Goal: Task Accomplishment & Management: Manage account settings

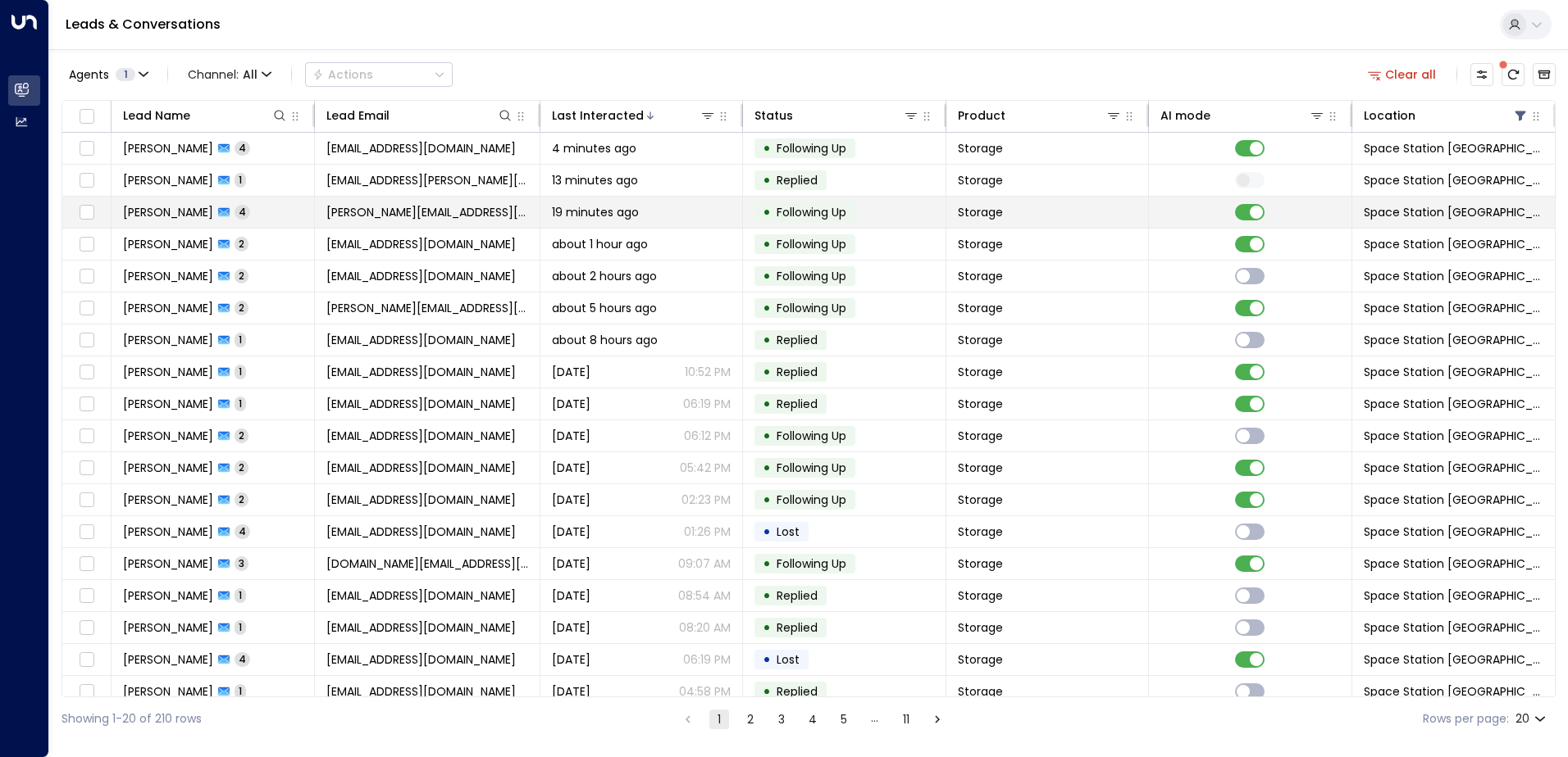
click at [1079, 206] on td "Storage" at bounding box center [1048, 211] width 204 height 31
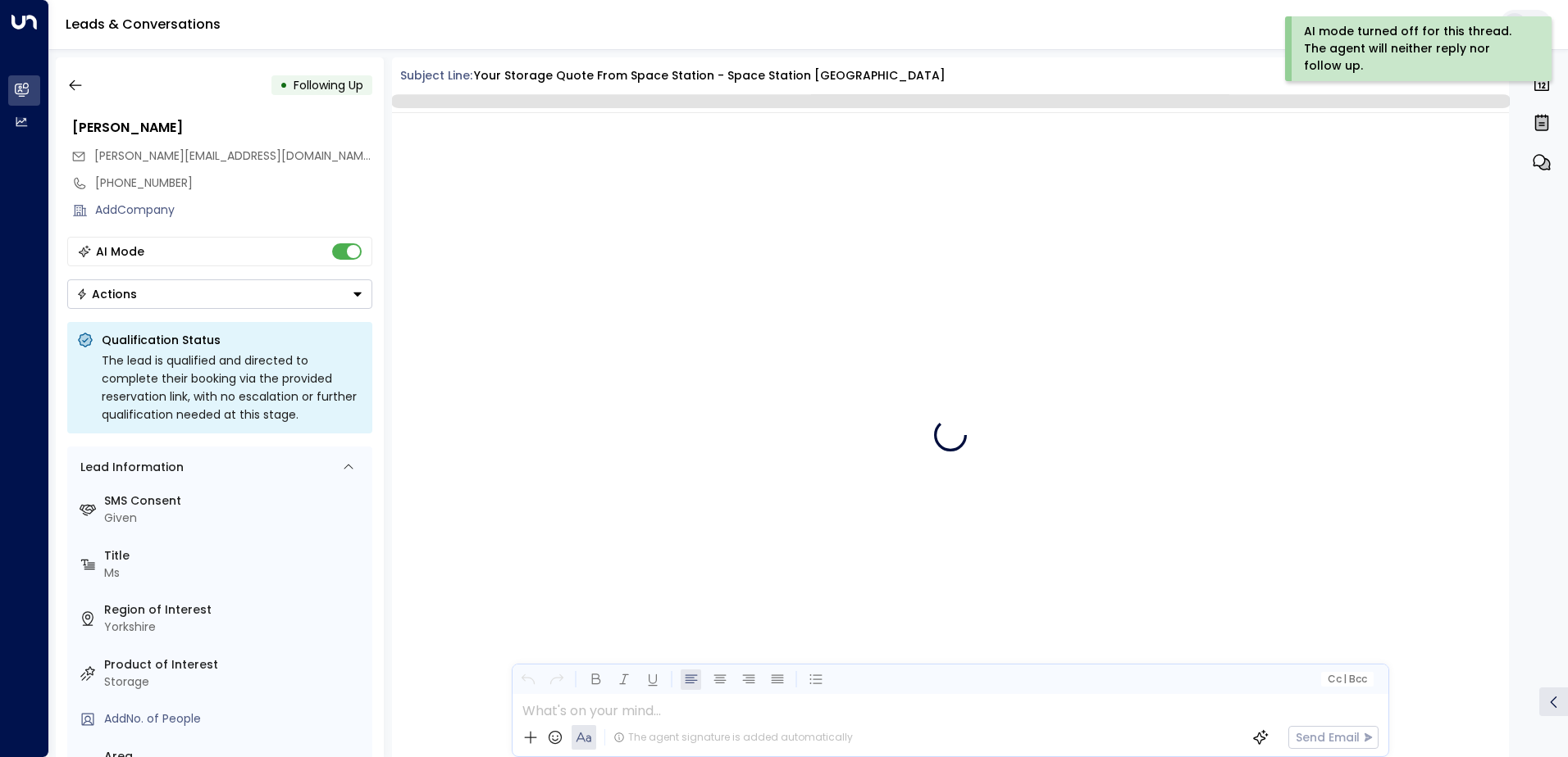
scroll to position [3388, 0]
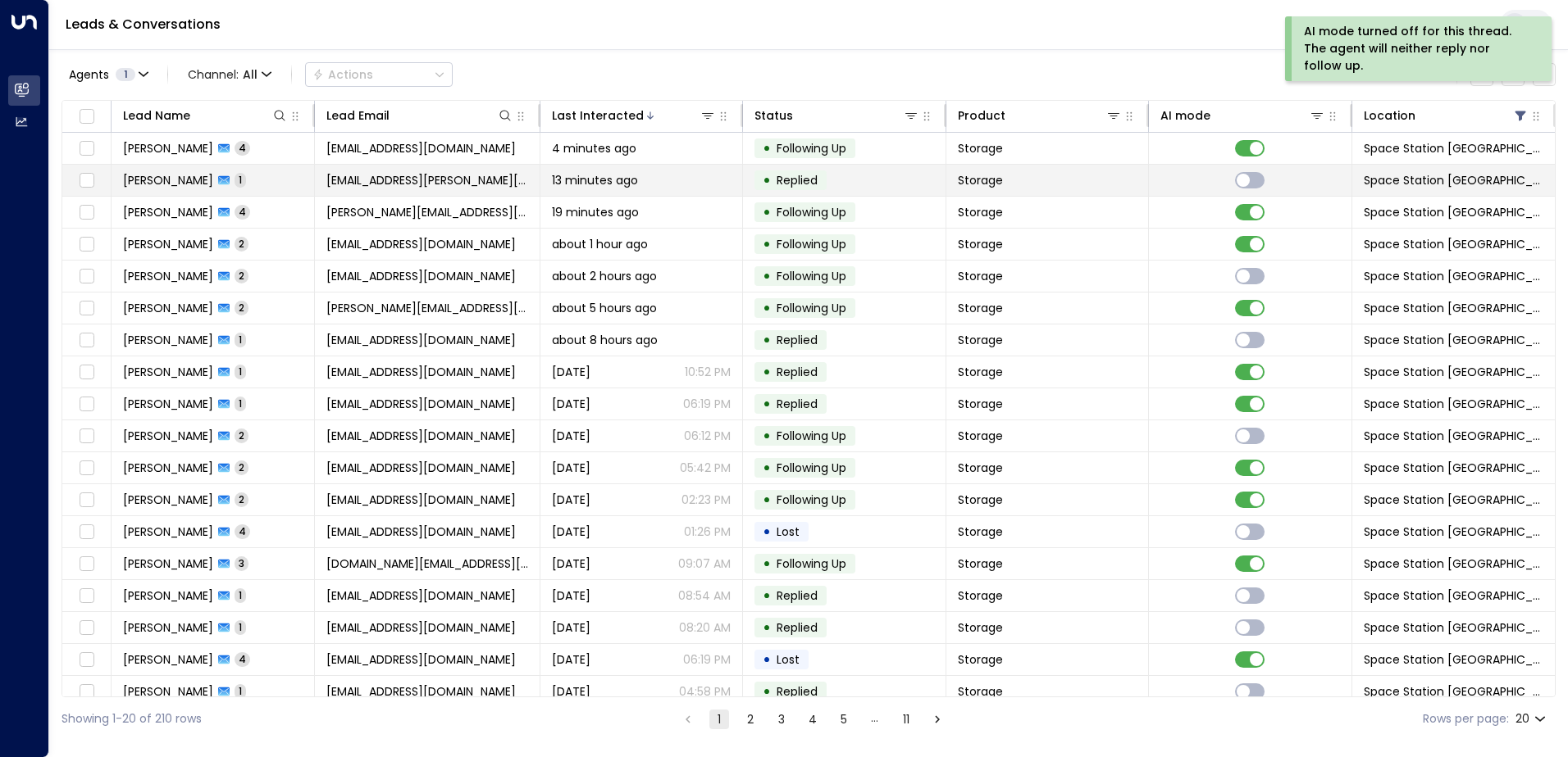
click at [371, 182] on span "[EMAIL_ADDRESS][PERSON_NAME][DOMAIN_NAME]" at bounding box center [427, 180] width 202 height 17
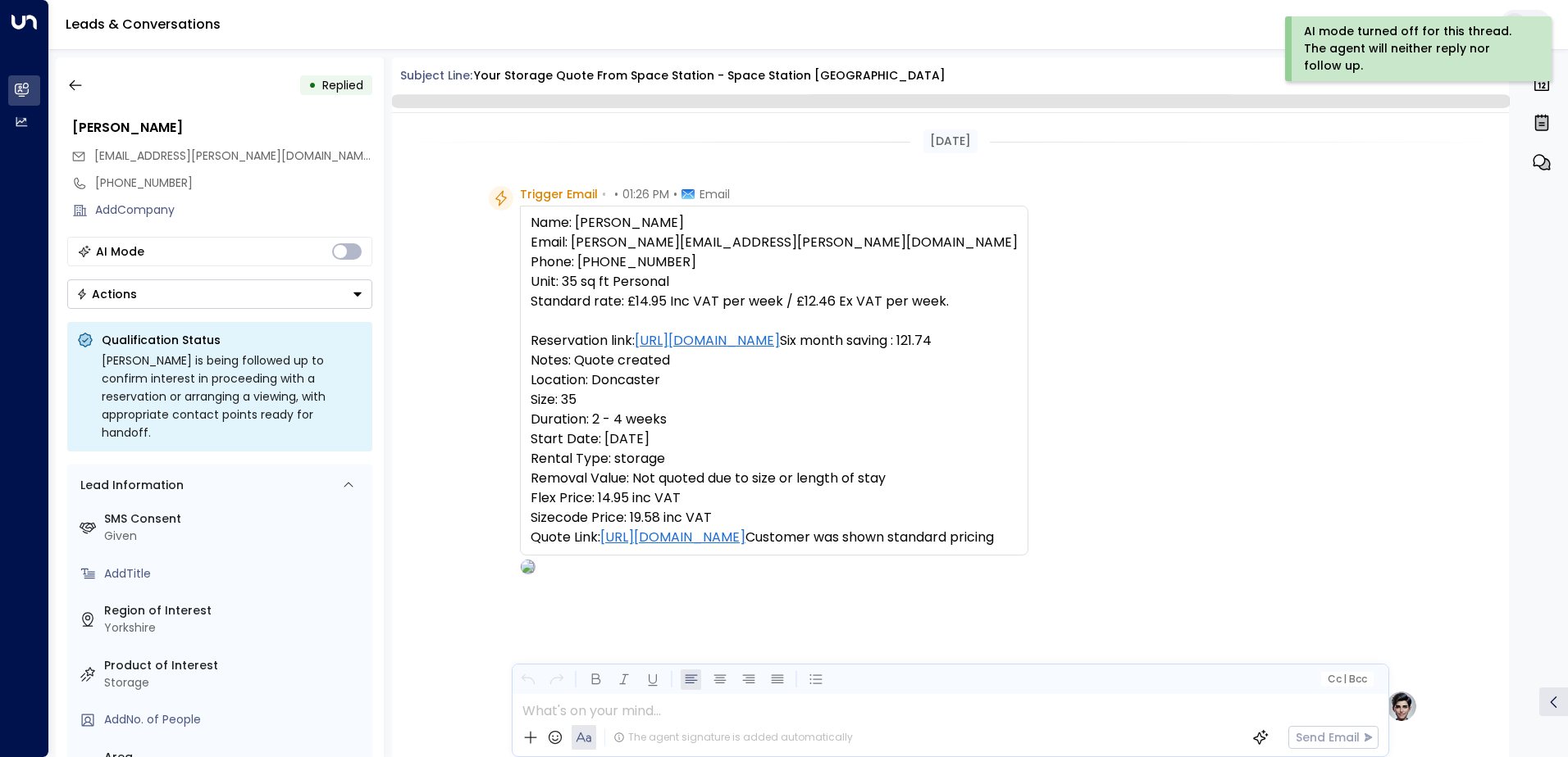
scroll to position [618, 0]
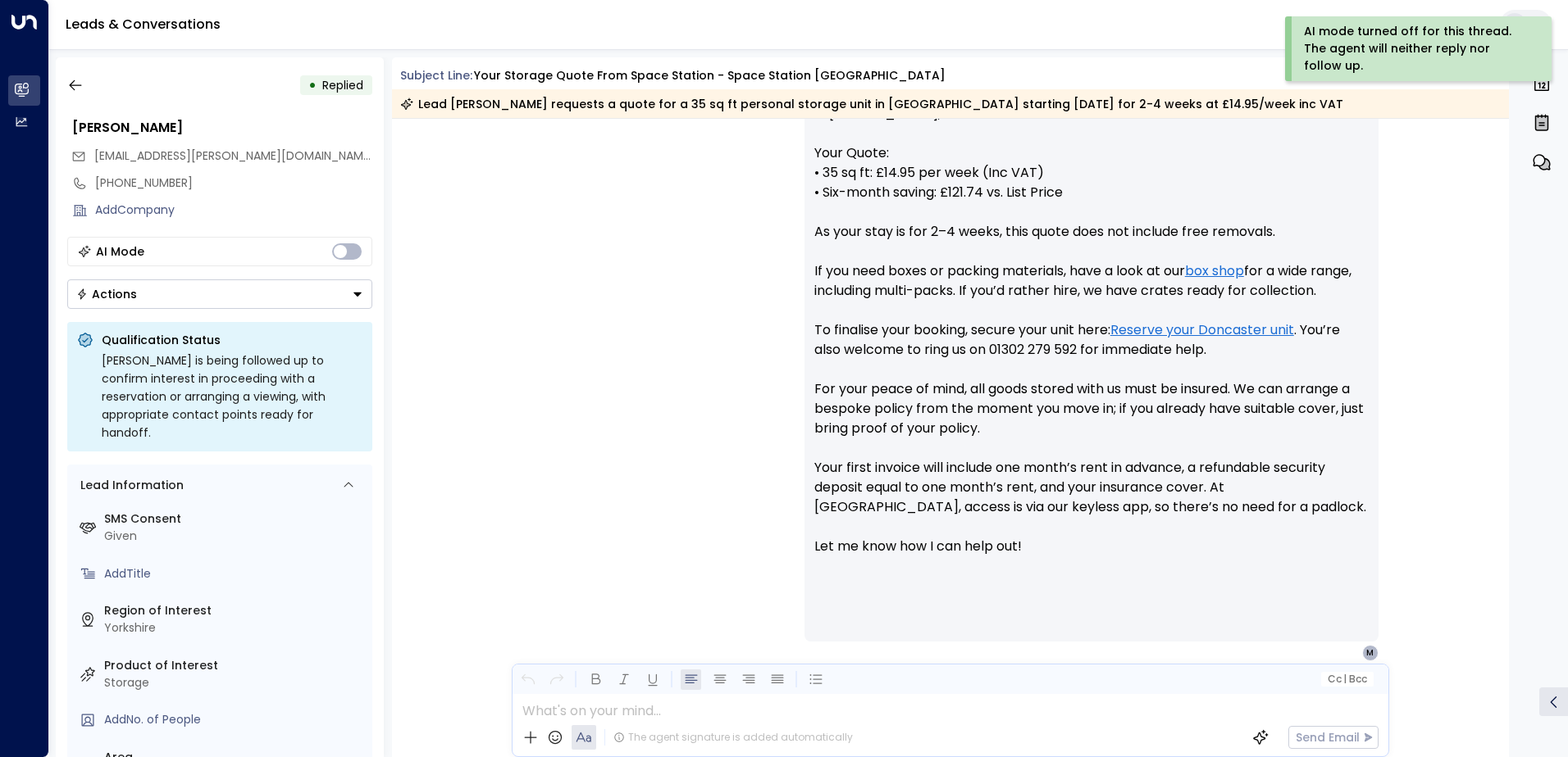
click at [271, 291] on button "Actions" at bounding box center [220, 294] width 305 height 30
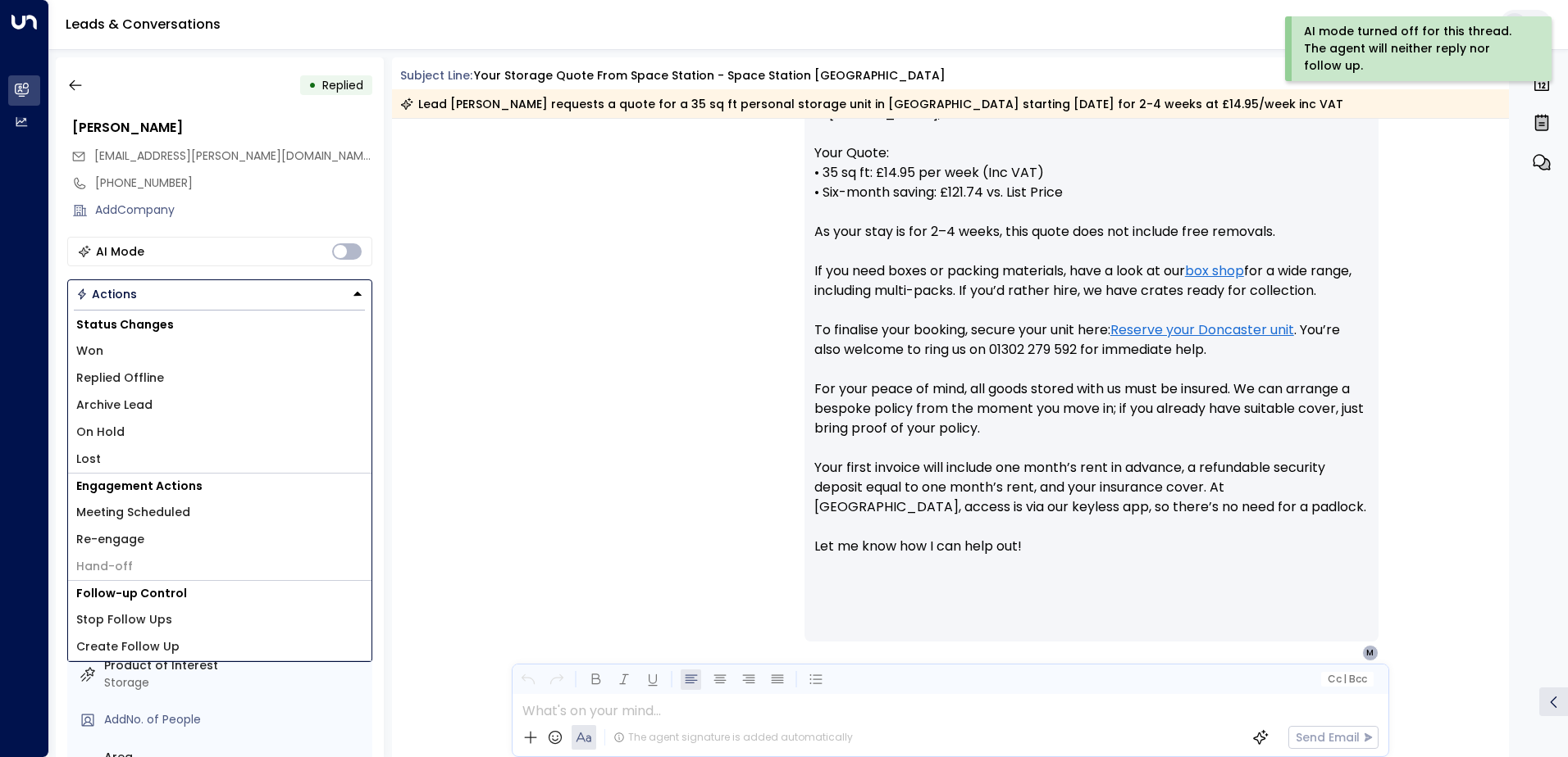
click at [149, 348] on li "Won" at bounding box center [220, 351] width 303 height 27
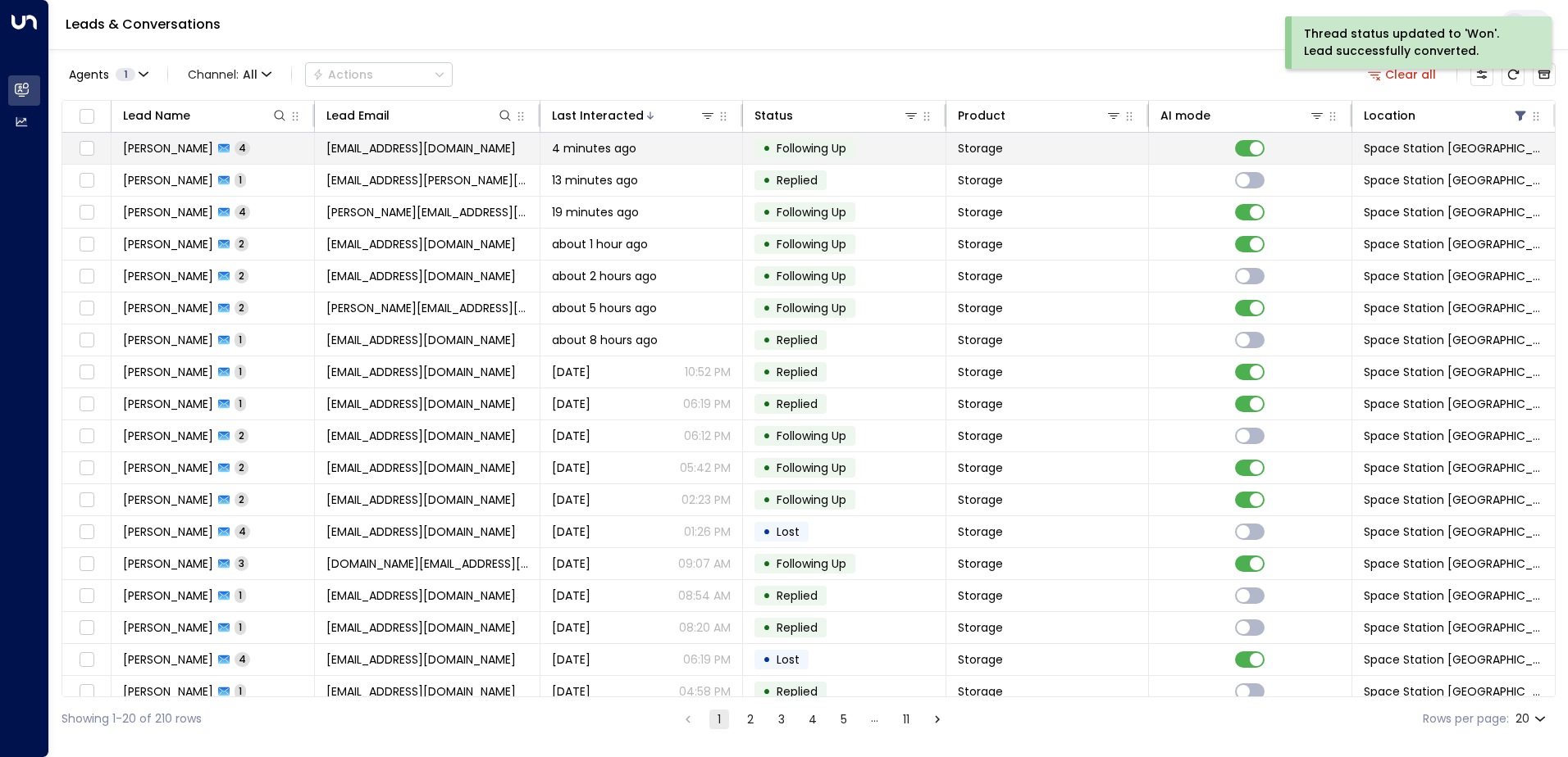
click at [291, 159] on td "[PERSON_NAME] 4" at bounding box center [213, 148] width 204 height 31
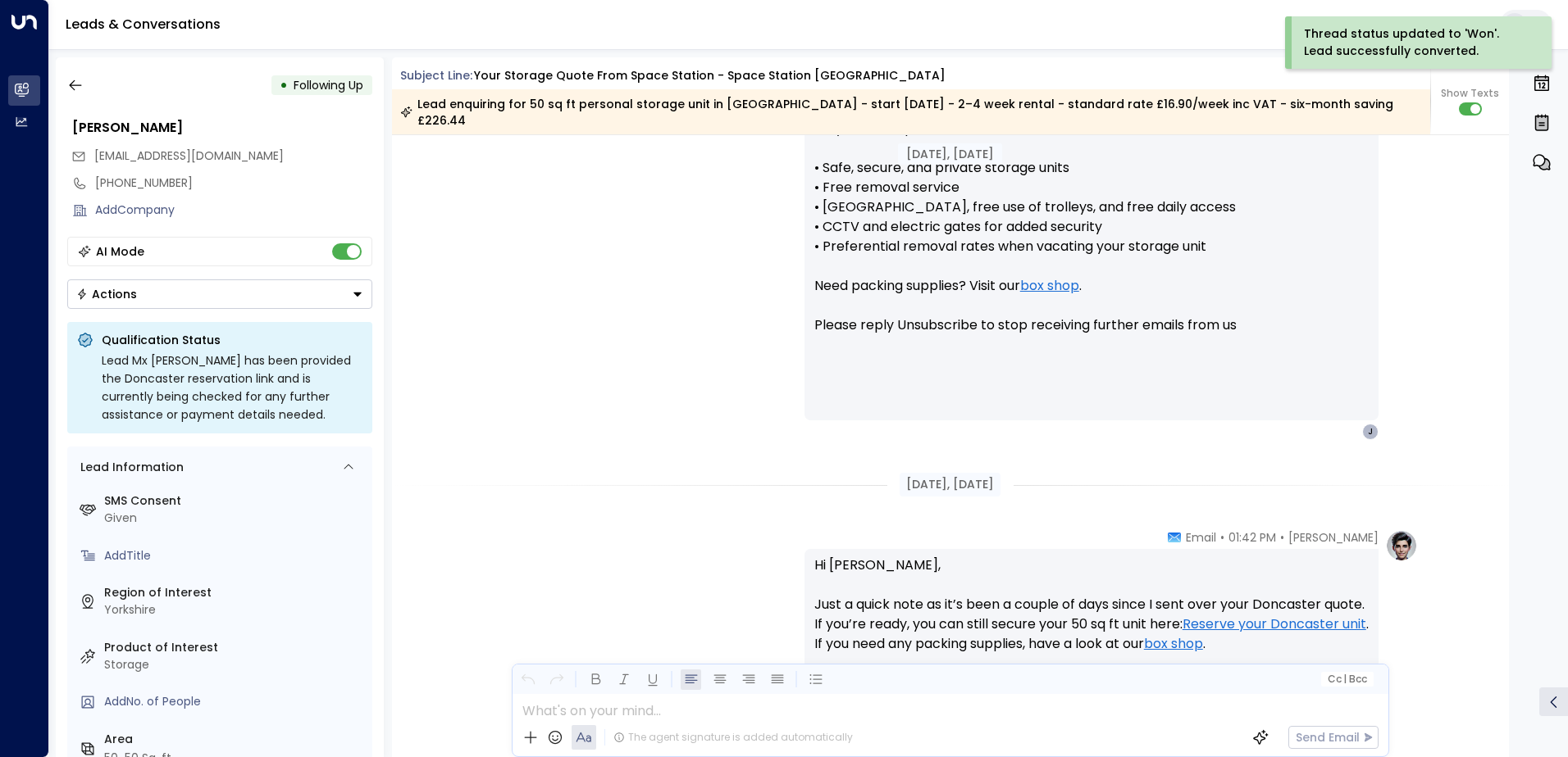
scroll to position [1194, 0]
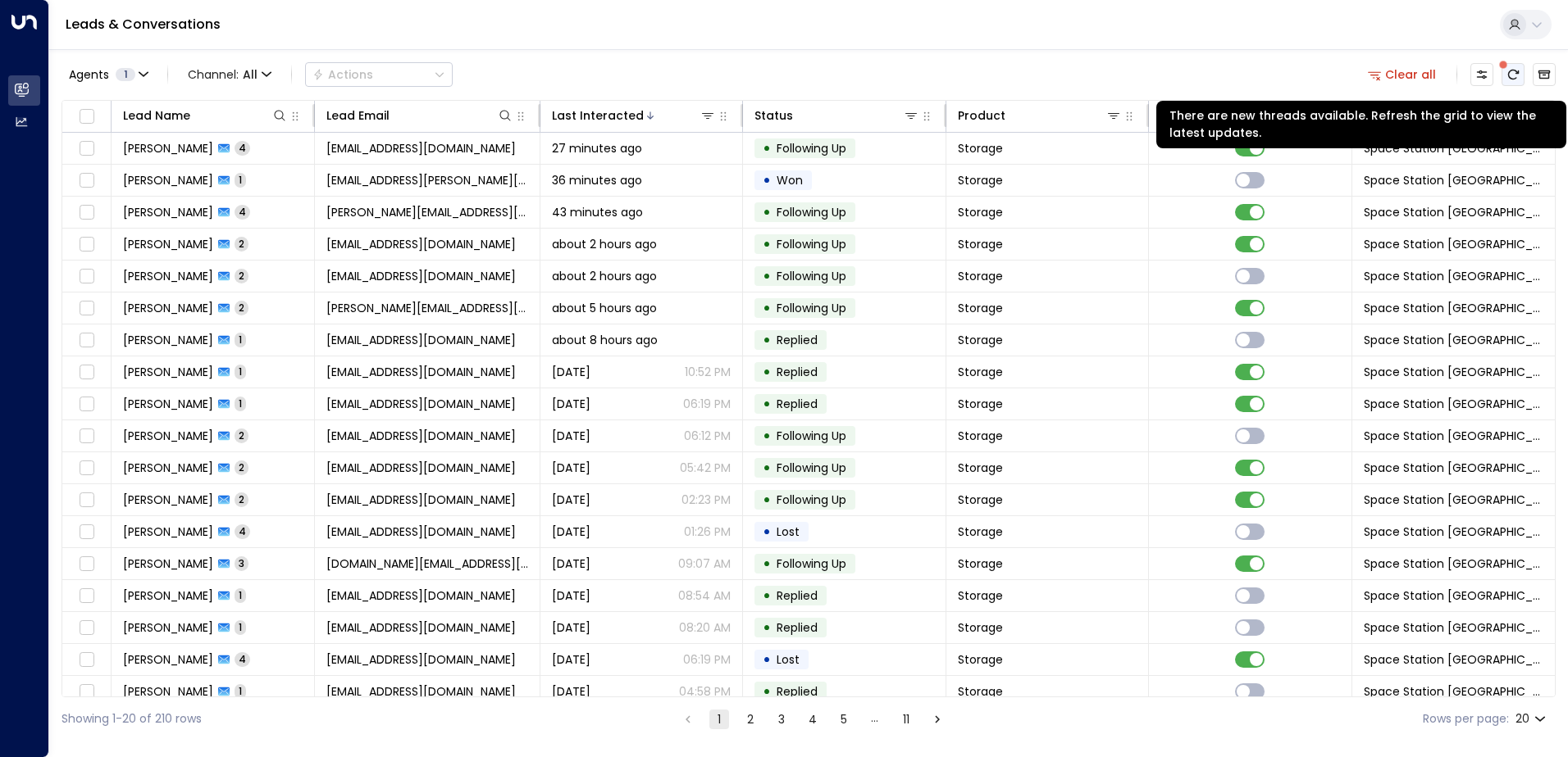
click at [1509, 79] on icon "There are new threads available. Refresh the grid to view the latest updates." at bounding box center [1513, 74] width 13 height 13
